Goal: Navigation & Orientation: Find specific page/section

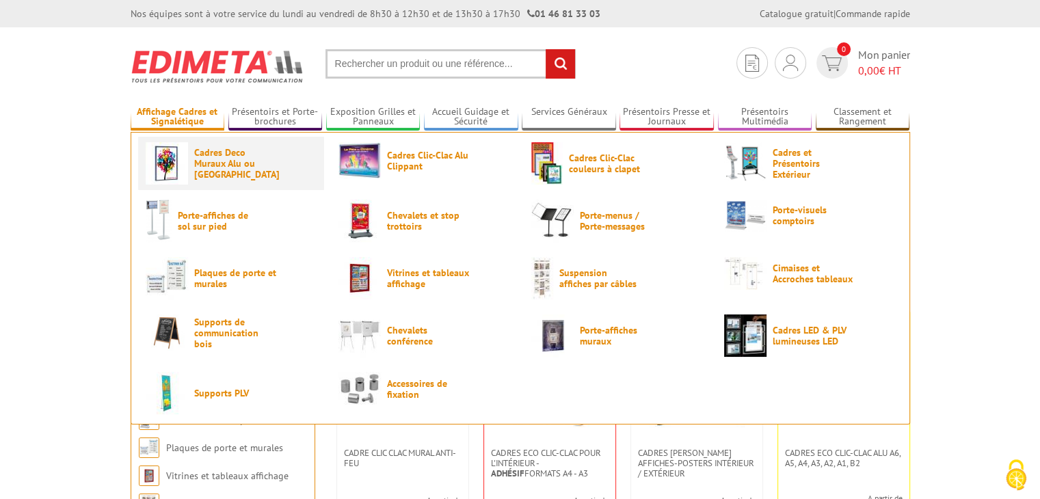
click at [206, 170] on span "Cadres Deco Muraux Alu ou [GEOGRAPHIC_DATA]" at bounding box center [235, 163] width 82 height 33
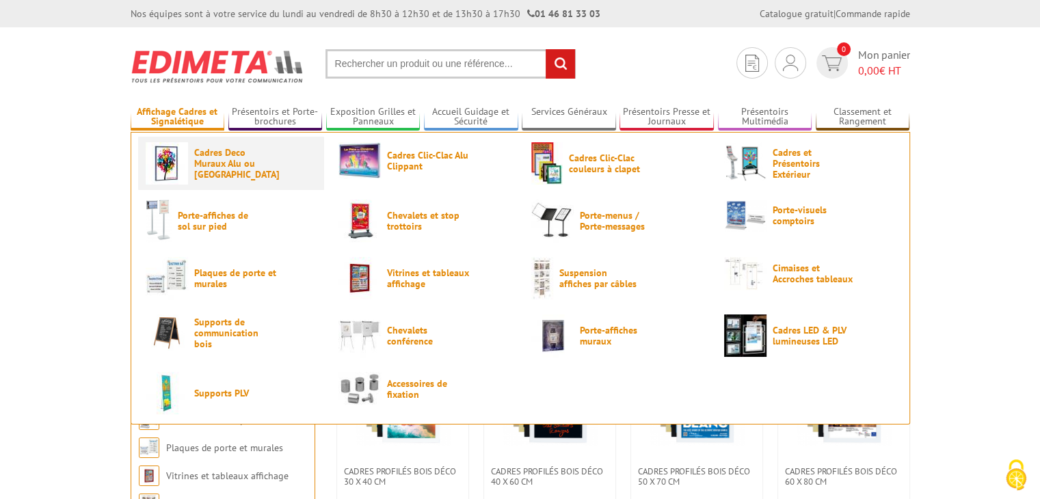
click at [194, 165] on span "Cadres Deco Muraux Alu ou [GEOGRAPHIC_DATA]" at bounding box center [235, 163] width 82 height 33
